Goal: Information Seeking & Learning: Learn about a topic

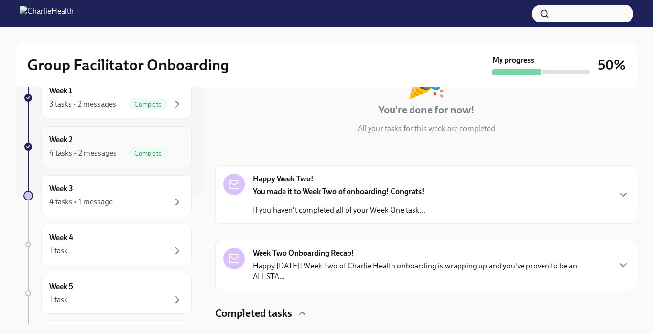
scroll to position [131, 0]
click at [151, 206] on div "Week 3 4 tasks • 1 message" at bounding box center [116, 193] width 150 height 41
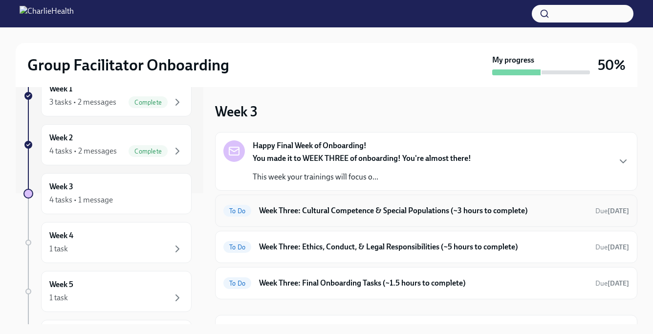
click at [302, 211] on h6 "Week Three: Cultural Competence & Special Populations (~3 hours to complete)" at bounding box center [423, 210] width 328 height 11
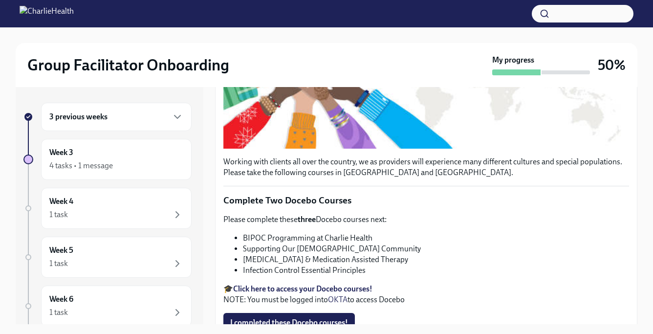
scroll to position [233, 0]
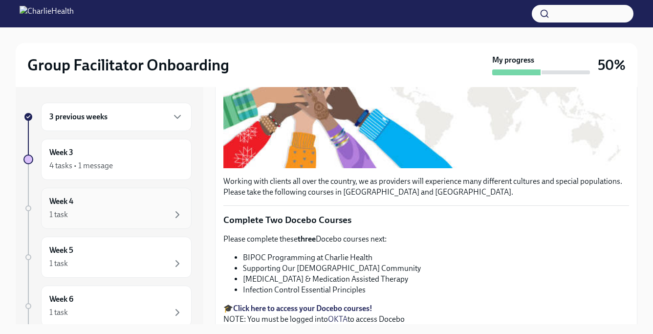
click at [176, 208] on div "Week 4 1 task" at bounding box center [116, 208] width 134 height 24
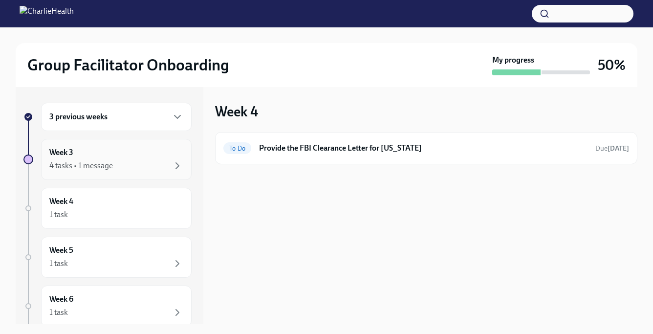
click at [129, 163] on div "4 tasks • 1 message" at bounding box center [116, 166] width 134 height 12
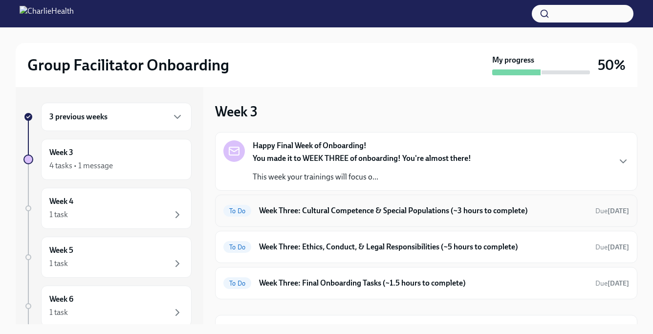
click at [307, 205] on h6 "Week Three: Cultural Competence & Special Populations (~3 hours to complete)" at bounding box center [423, 210] width 328 height 11
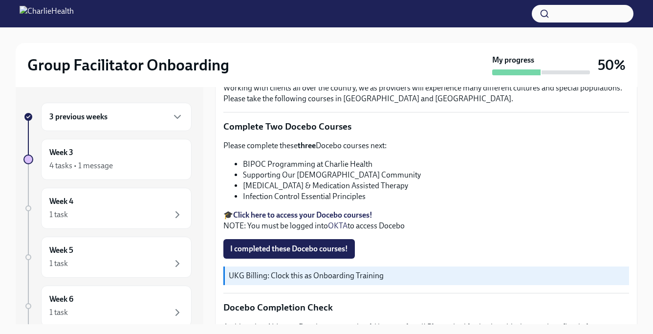
scroll to position [327, 0]
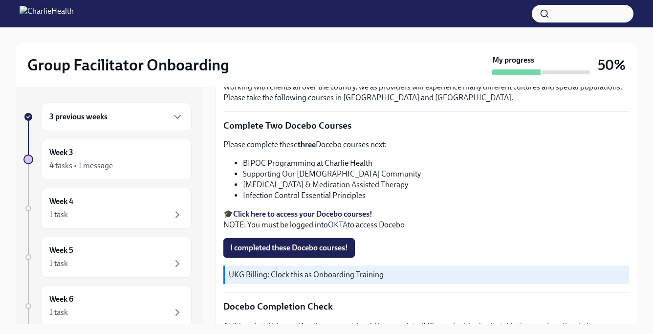
click at [287, 215] on strong "Click here to access your Docebo courses!" at bounding box center [302, 213] width 139 height 9
